Goal: Transaction & Acquisition: Purchase product/service

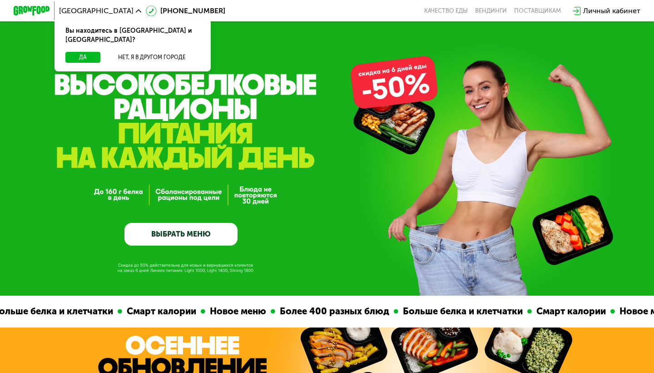
click at [184, 237] on link "ВЫБРАТЬ МЕНЮ" at bounding box center [181, 234] width 113 height 23
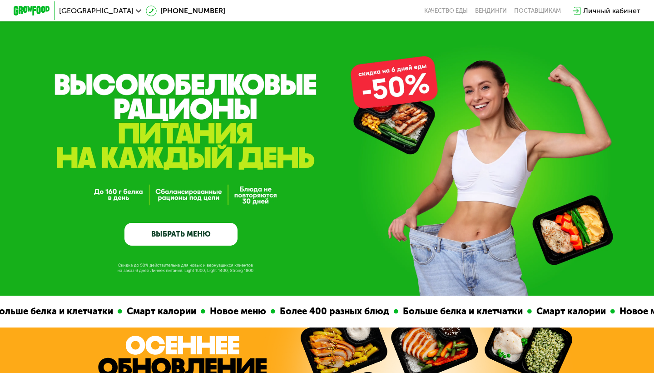
click at [186, 232] on link "ВЫБРАТЬ МЕНЮ" at bounding box center [181, 234] width 113 height 23
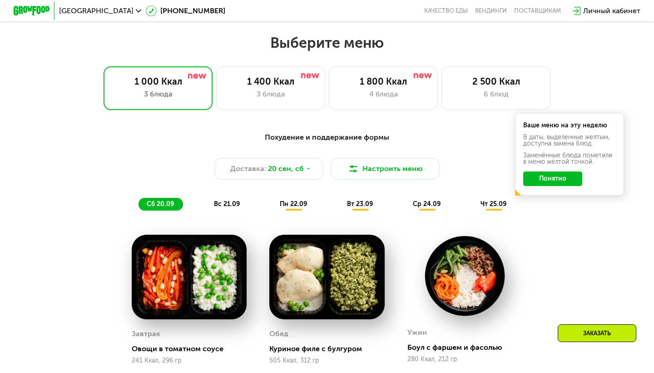
scroll to position [577, 0]
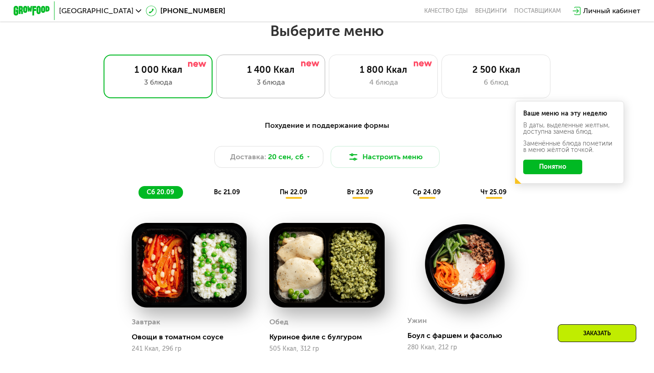
click at [257, 83] on div "3 блюда" at bounding box center [271, 82] width 90 height 11
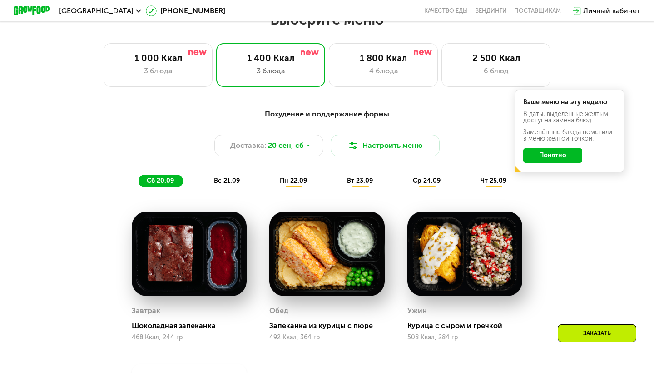
scroll to position [588, 0]
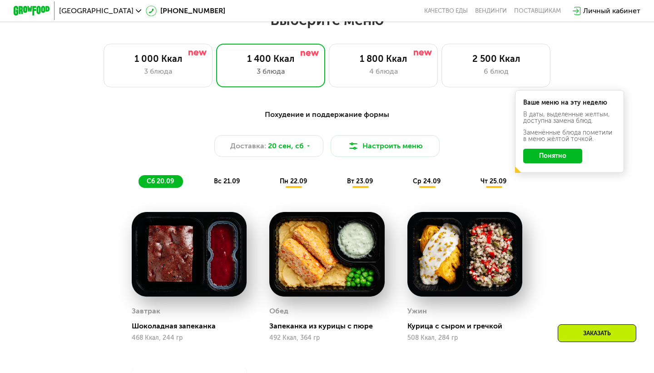
click at [299, 179] on span "пн 22.09" at bounding box center [293, 181] width 27 height 8
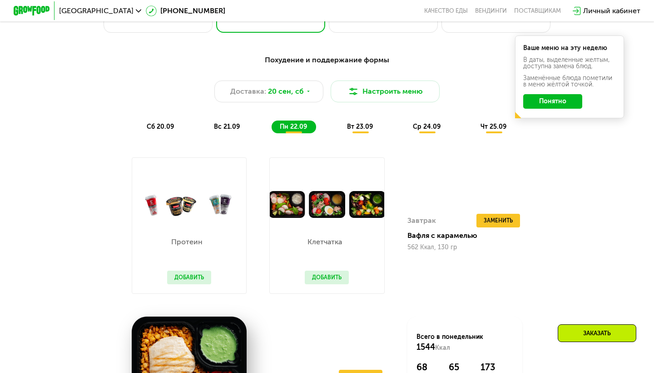
scroll to position [638, 0]
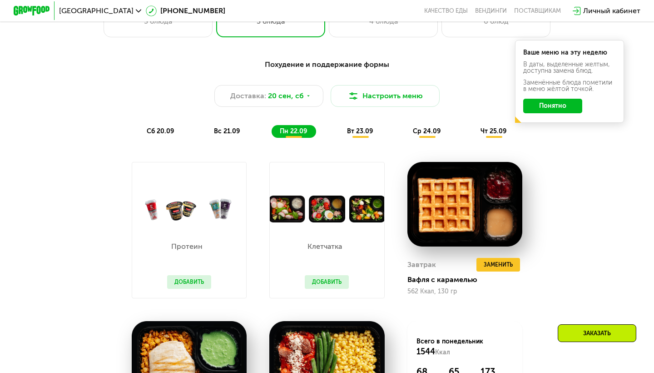
click at [357, 133] on span "вт 23.09" at bounding box center [360, 131] width 26 height 8
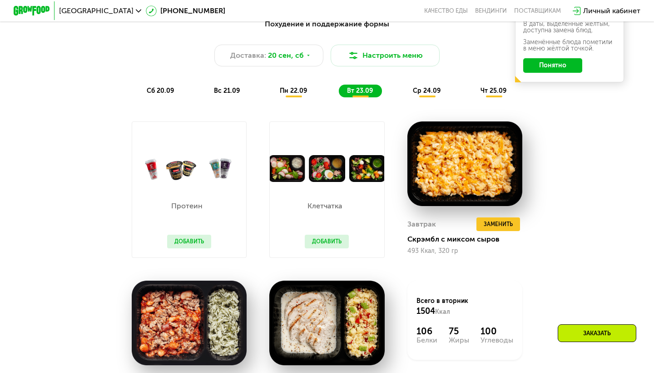
scroll to position [658, 0]
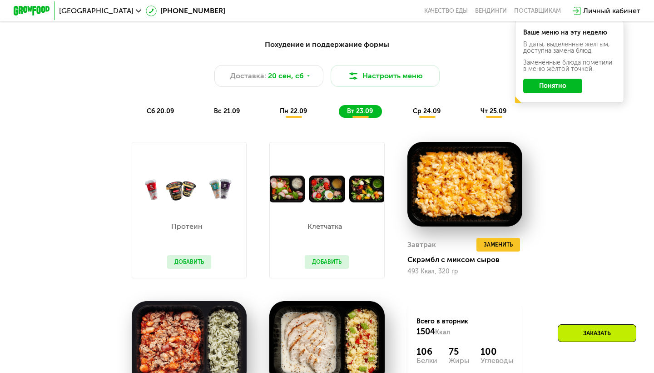
click at [426, 111] on span "ср 24.09" at bounding box center [427, 111] width 28 height 8
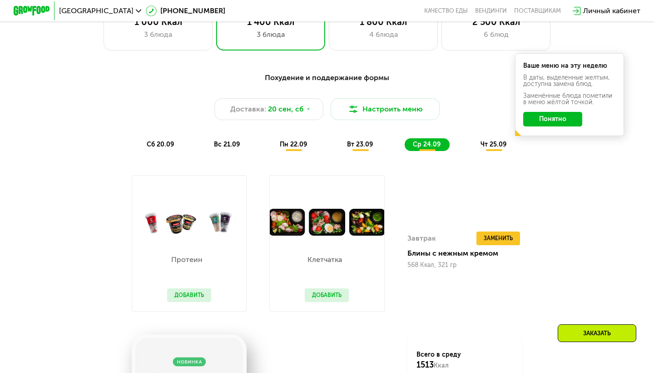
scroll to position [622, 0]
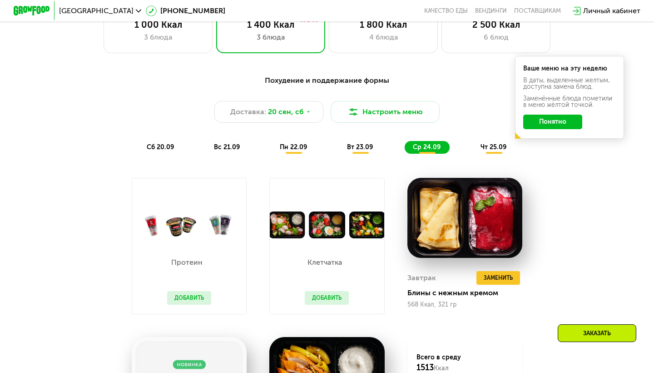
click at [493, 149] on span "чт 25.09" at bounding box center [494, 147] width 26 height 8
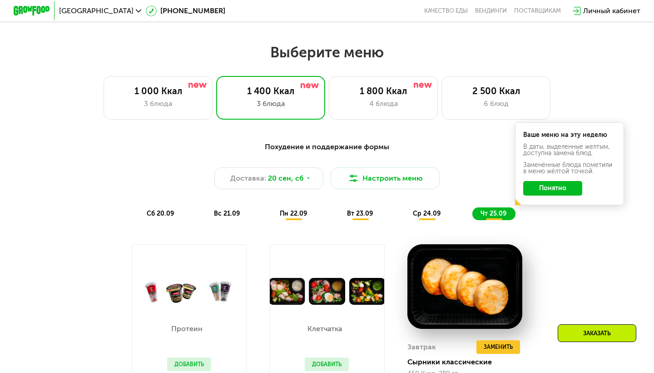
scroll to position [540, 0]
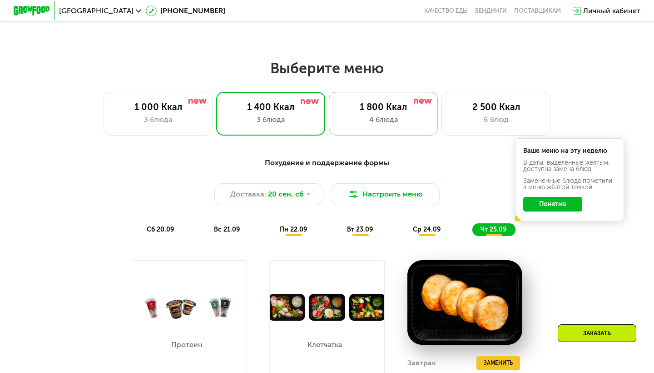
click at [380, 112] on div "1 800 Ккал" at bounding box center [384, 106] width 90 height 11
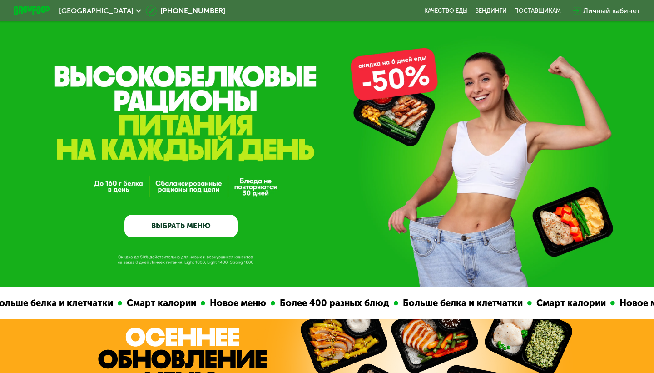
scroll to position [8, 0]
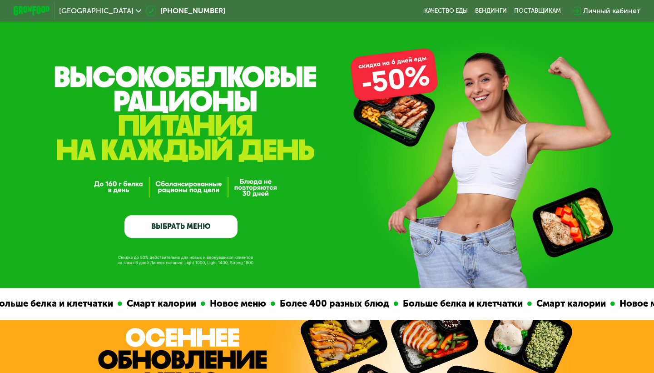
click at [136, 8] on icon at bounding box center [138, 10] width 5 height 5
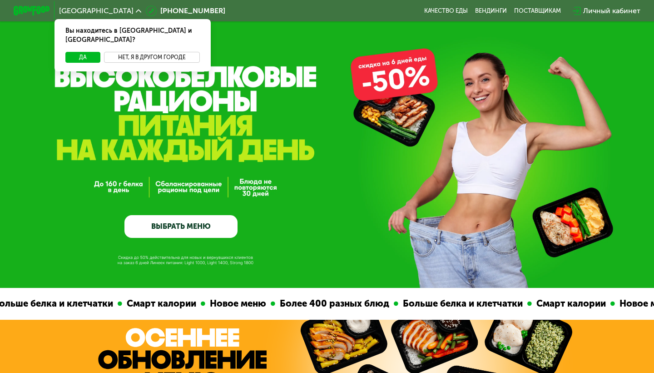
click at [141, 52] on button "Нет, я в другом городе" at bounding box center [152, 57] width 96 height 11
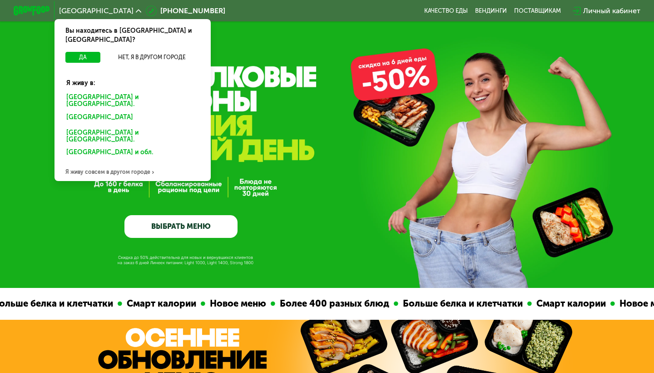
click at [95, 91] on div "[GEOGRAPHIC_DATA] и [GEOGRAPHIC_DATA]." at bounding box center [132, 100] width 145 height 19
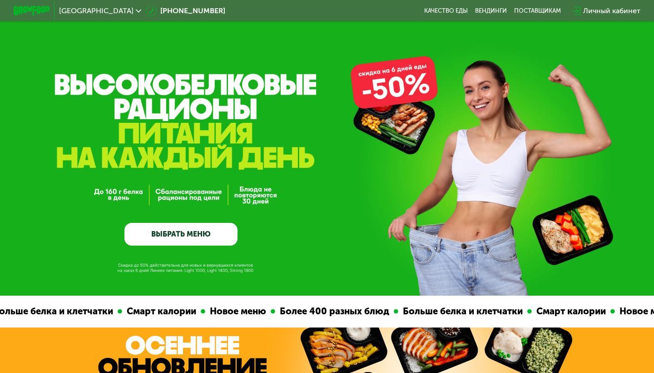
click at [152, 236] on link "ВЫБРАТЬ МЕНЮ" at bounding box center [181, 234] width 113 height 23
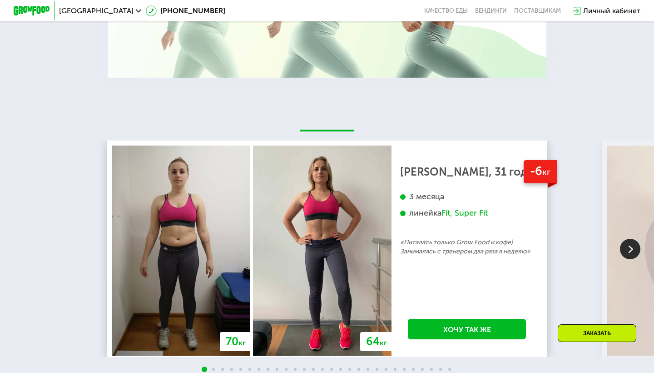
scroll to position [1539, 0]
